Goal: Task Accomplishment & Management: Complete application form

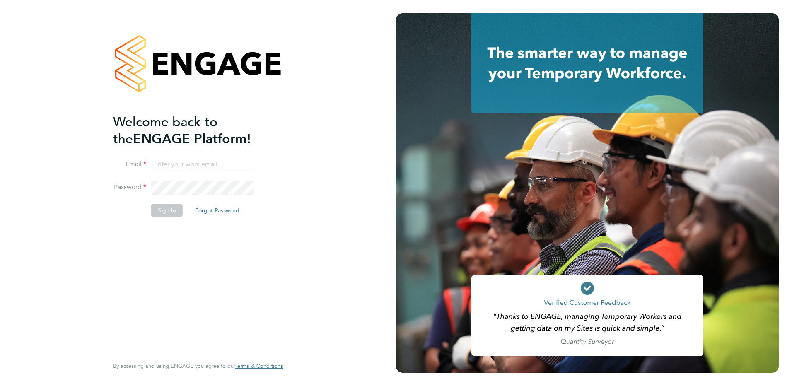
type input "pippa@lloydrecruitment.co.uk"
click at [165, 211] on button "Sign In" at bounding box center [166, 210] width 31 height 13
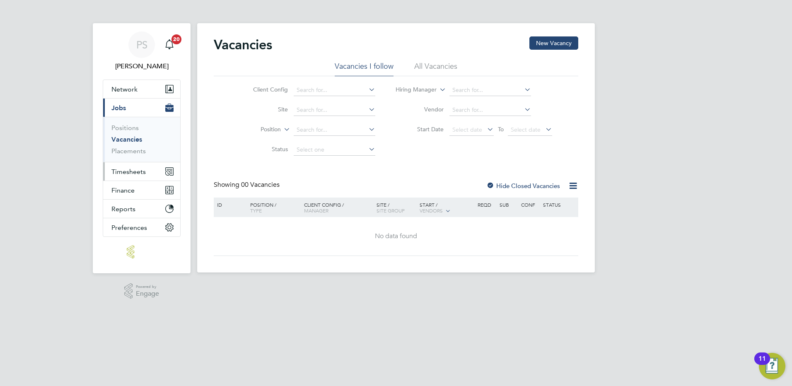
click at [123, 177] on button "Timesheets" at bounding box center [141, 171] width 77 height 18
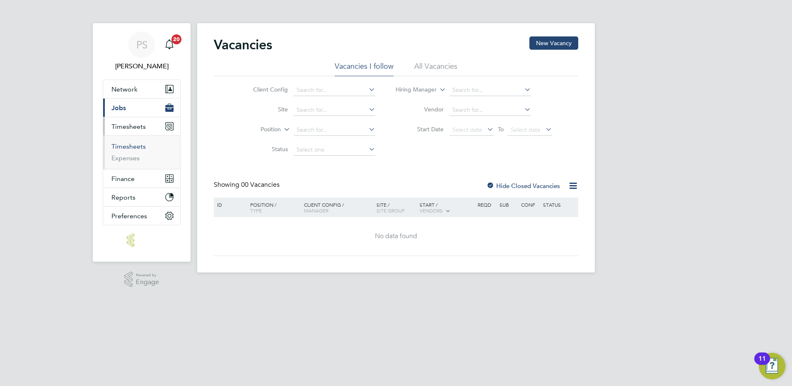
click at [127, 148] on link "Timesheets" at bounding box center [128, 147] width 34 height 8
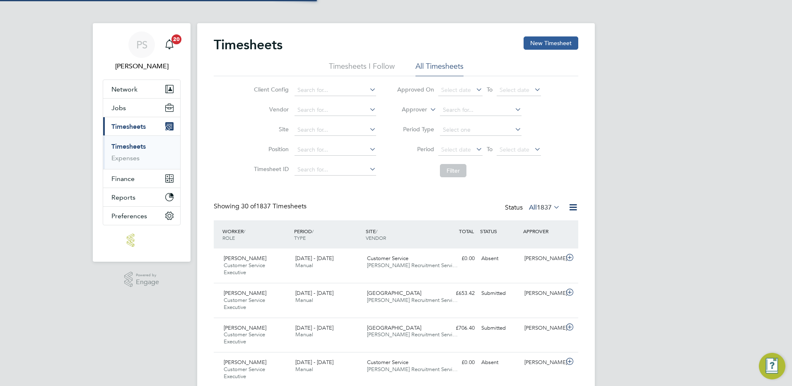
click at [550, 36] on button "New Timesheet" at bounding box center [551, 42] width 55 height 13
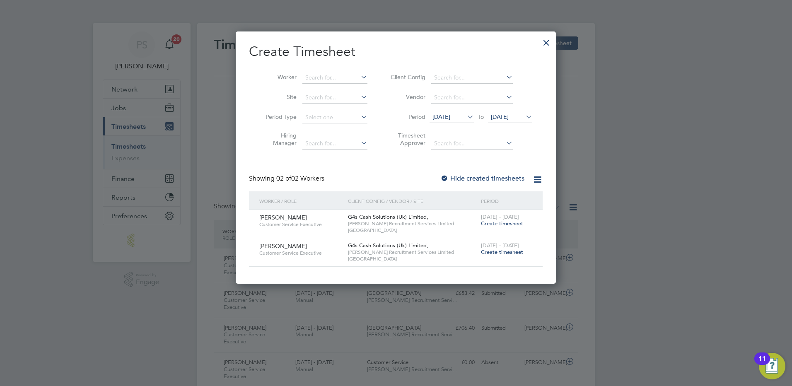
click at [501, 223] on span "Create timesheet" at bounding box center [502, 223] width 42 height 7
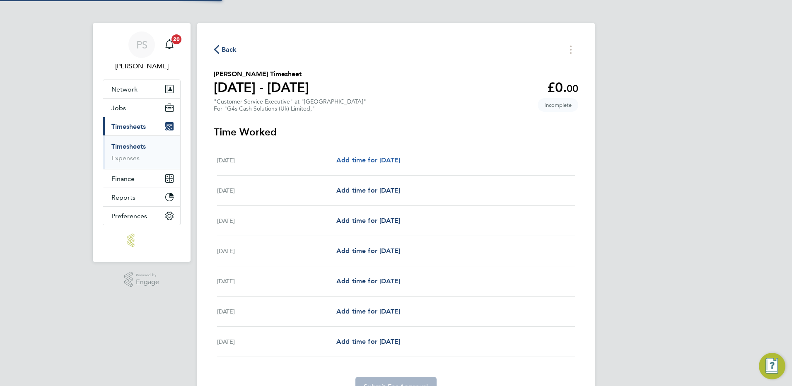
click at [391, 159] on span "Add time for [DATE]" at bounding box center [368, 160] width 64 height 8
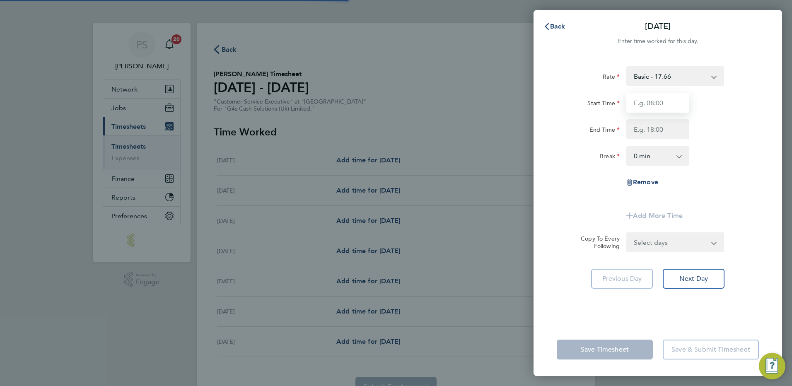
click at [657, 103] on input "Start Time" at bounding box center [657, 103] width 63 height 20
type input "08:00"
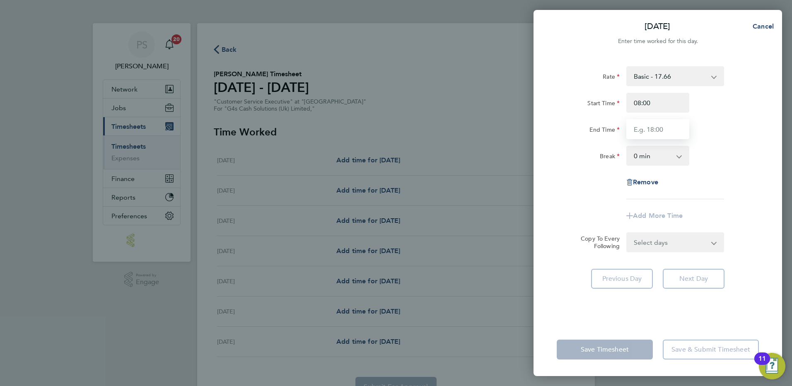
drag, startPoint x: 650, startPoint y: 131, endPoint x: 651, endPoint y: 135, distance: 4.5
click at [650, 131] on input "End Time" at bounding box center [657, 129] width 63 height 20
type input "17:00"
click at [651, 161] on select "0 min 15 min 30 min 45 min 60 min 75 min 90 min" at bounding box center [652, 156] width 51 height 18
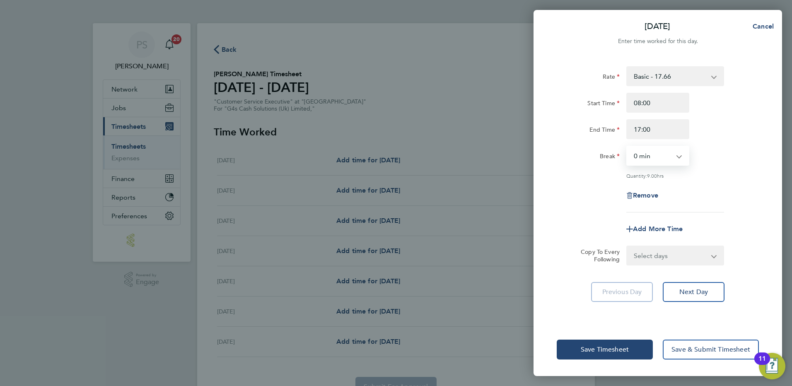
select select "60"
click at [627, 147] on select "0 min 15 min 30 min 45 min 60 min 75 min 90 min" at bounding box center [652, 156] width 51 height 18
click at [683, 259] on select "Select days Day Weekday (Mon-Fri) Weekend (Sat-Sun) [DATE] [DATE] [DATE] [DATE]…" at bounding box center [670, 255] width 87 height 18
select select "WEEKDAY"
click at [627, 246] on select "Select days Day Weekday (Mon-Fri) Weekend (Sat-Sun) [DATE] [DATE] [DATE] [DATE]…" at bounding box center [670, 255] width 87 height 18
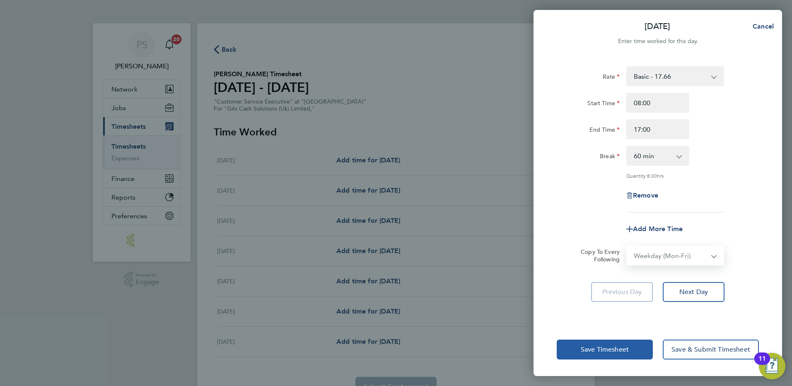
select select "[DATE]"
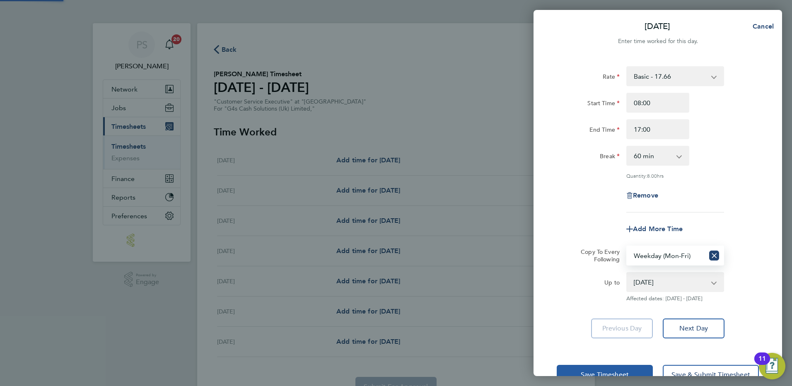
click at [612, 372] on span "Save Timesheet" at bounding box center [605, 375] width 48 height 8
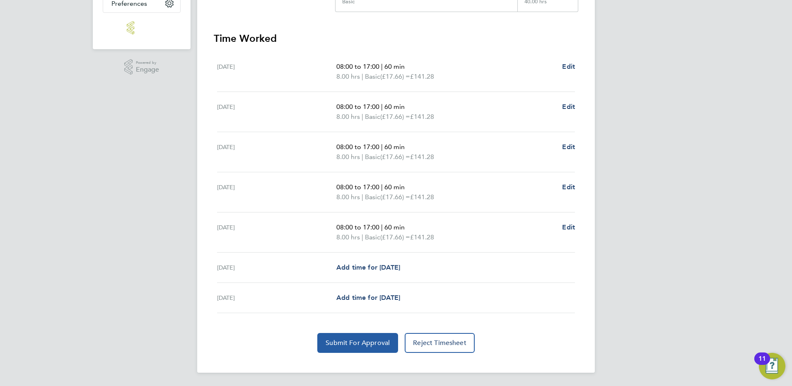
click at [366, 338] on button "Submit For Approval" at bounding box center [357, 343] width 81 height 20
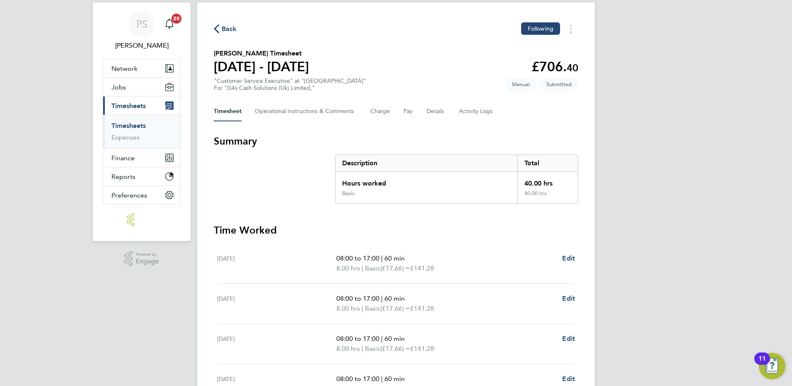
click at [220, 27] on span "Back" at bounding box center [225, 28] width 23 height 8
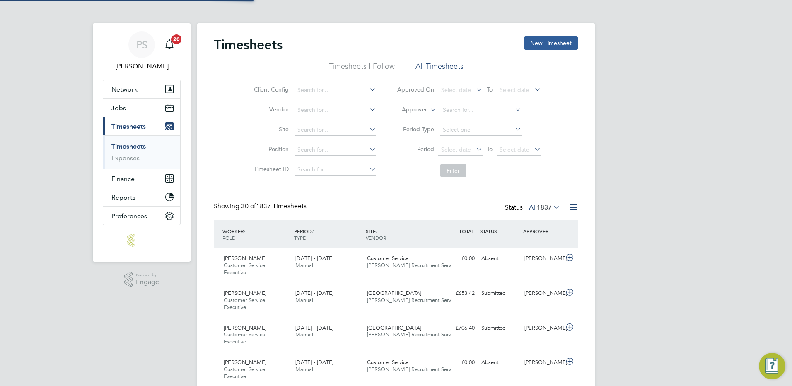
click at [553, 39] on button "New Timesheet" at bounding box center [551, 42] width 55 height 13
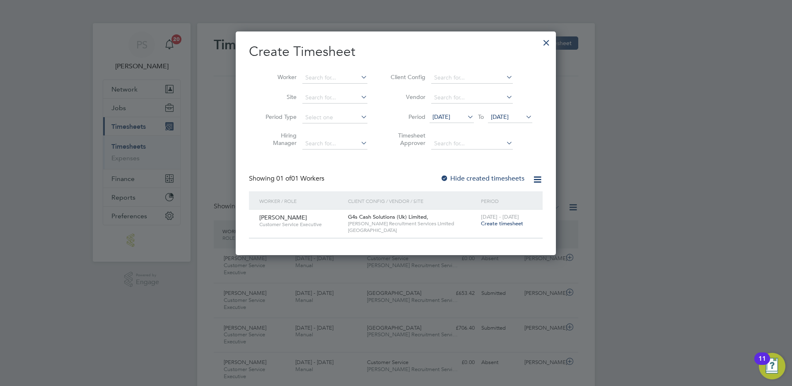
click at [504, 223] on span "Create timesheet" at bounding box center [502, 223] width 42 height 7
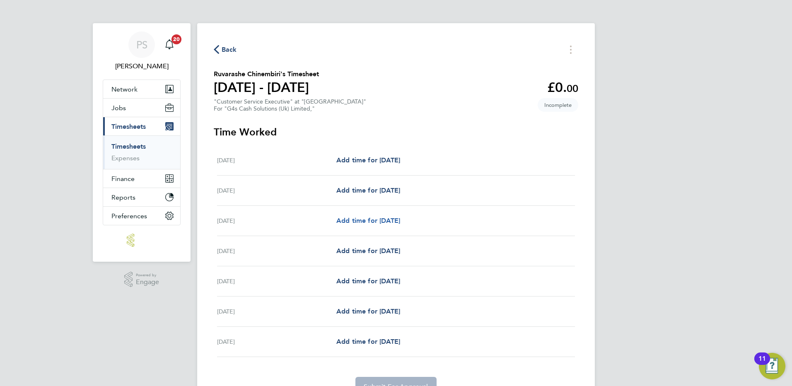
click at [362, 222] on span "Add time for [DATE]" at bounding box center [368, 221] width 64 height 8
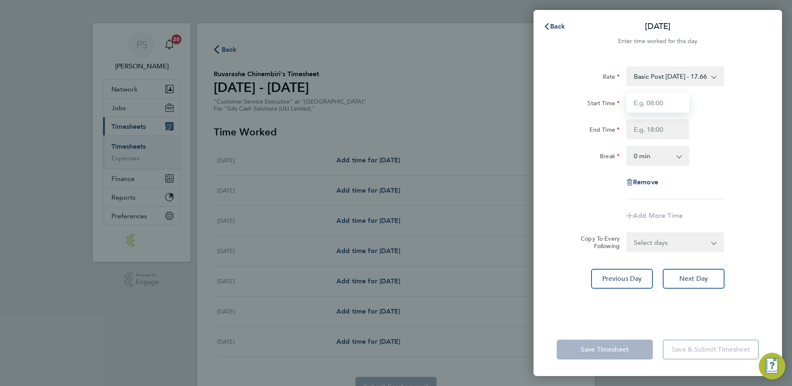
click at [631, 107] on input "Start Time" at bounding box center [657, 103] width 63 height 20
type input "08:00"
type input "17:00"
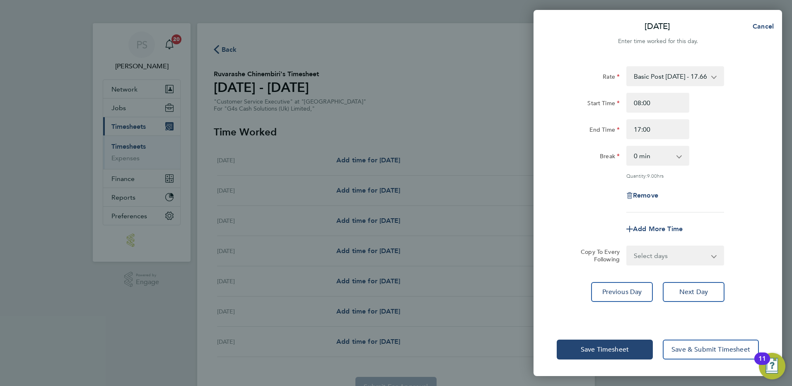
drag, startPoint x: 652, startPoint y: 157, endPoint x: 655, endPoint y: 163, distance: 7.4
click at [651, 157] on select "0 min 15 min 30 min 45 min 60 min 75 min 90 min" at bounding box center [652, 156] width 51 height 18
select select "60"
click at [627, 147] on select "0 min 15 min 30 min 45 min 60 min 75 min 90 min" at bounding box center [652, 156] width 51 height 18
click at [656, 246] on select "Select days Day Weekday (Mon-Fri) Weekend (Sat-Sun) [DATE] [DATE] [DATE] [DATE]" at bounding box center [670, 255] width 87 height 18
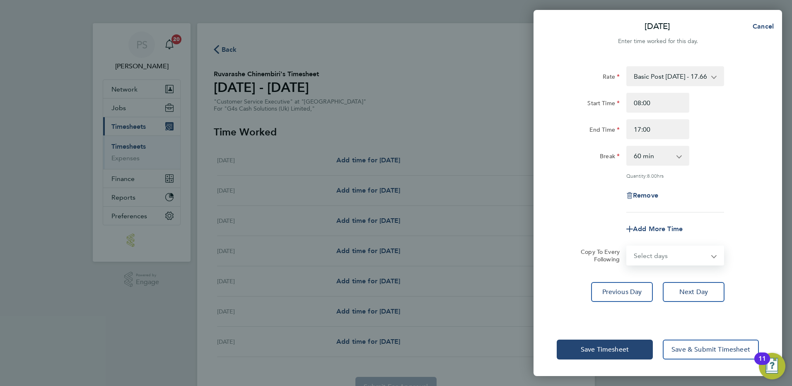
drag, startPoint x: 650, startPoint y: 249, endPoint x: 652, endPoint y: 255, distance: 6.7
click at [650, 249] on select "Select days Day Weekday (Mon-Fri) Weekend (Sat-Sun) [DATE] [DATE] [DATE] [DATE]" at bounding box center [670, 255] width 87 height 18
select select "WEEKDAY"
click at [627, 246] on select "Select days Day Weekday (Mon-Fri) Weekend (Sat-Sun) [DATE] [DATE] [DATE] [DATE]" at bounding box center [670, 255] width 87 height 18
select select "[DATE]"
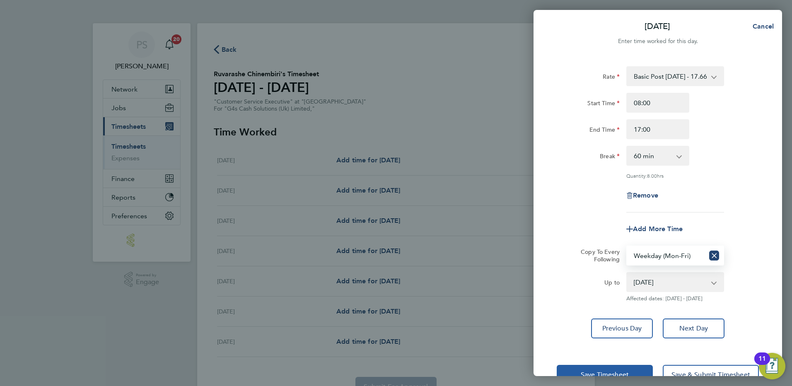
click at [609, 374] on span "Save Timesheet" at bounding box center [605, 375] width 48 height 8
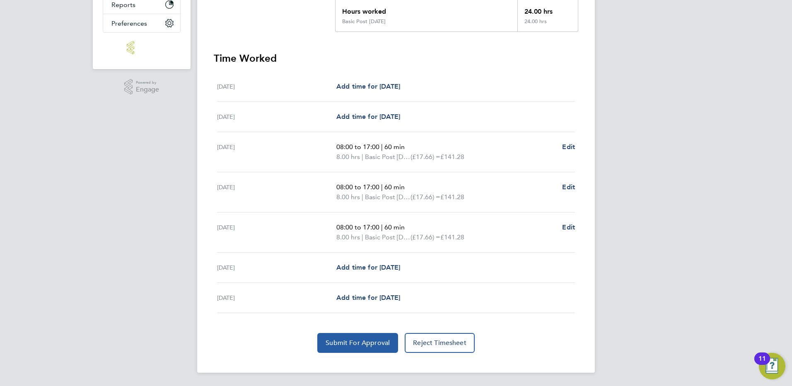
click at [378, 337] on button "Submit For Approval" at bounding box center [357, 343] width 81 height 20
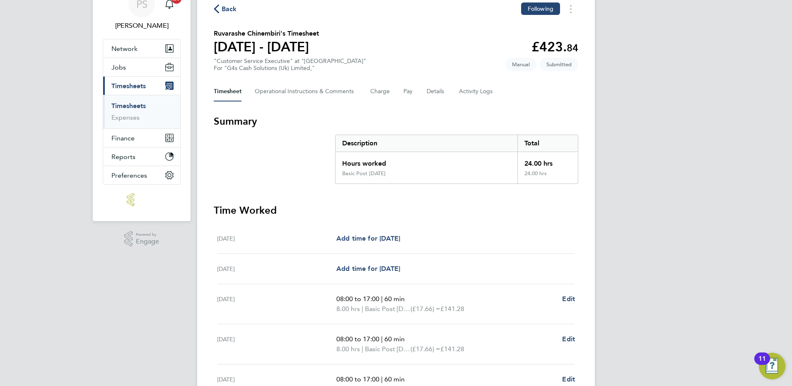
click at [232, 16] on div "Back Following Ruvarashe Chinembiri's Timesheet [DATE] - [DATE] £423. 84 "Custo…" at bounding box center [396, 254] width 398 height 542
click at [231, 14] on div "Back Following" at bounding box center [396, 8] width 365 height 13
